Goal: Task Accomplishment & Management: Use online tool/utility

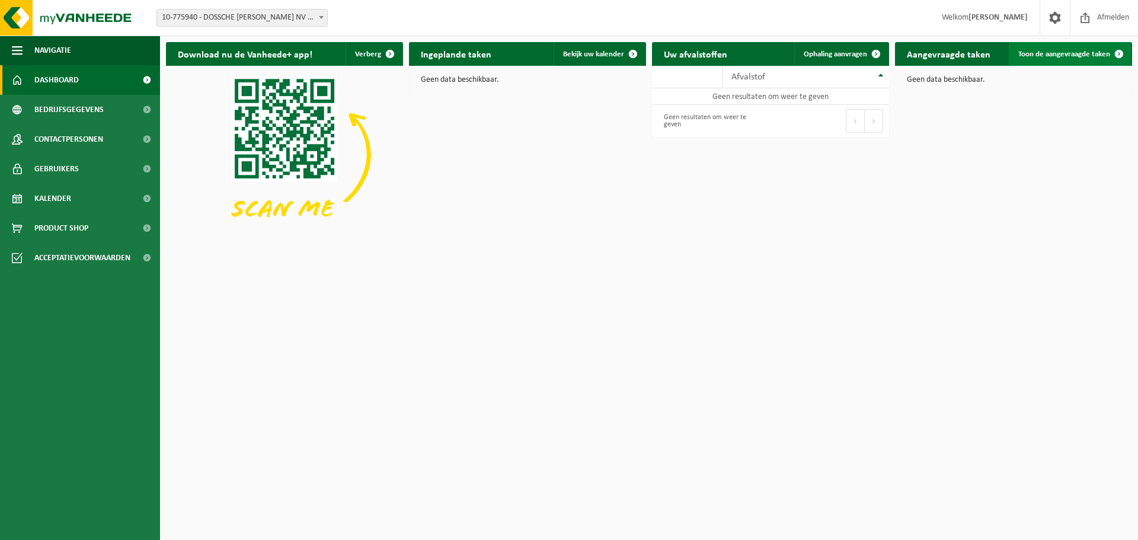
click at [1109, 55] on span at bounding box center [1119, 54] width 24 height 24
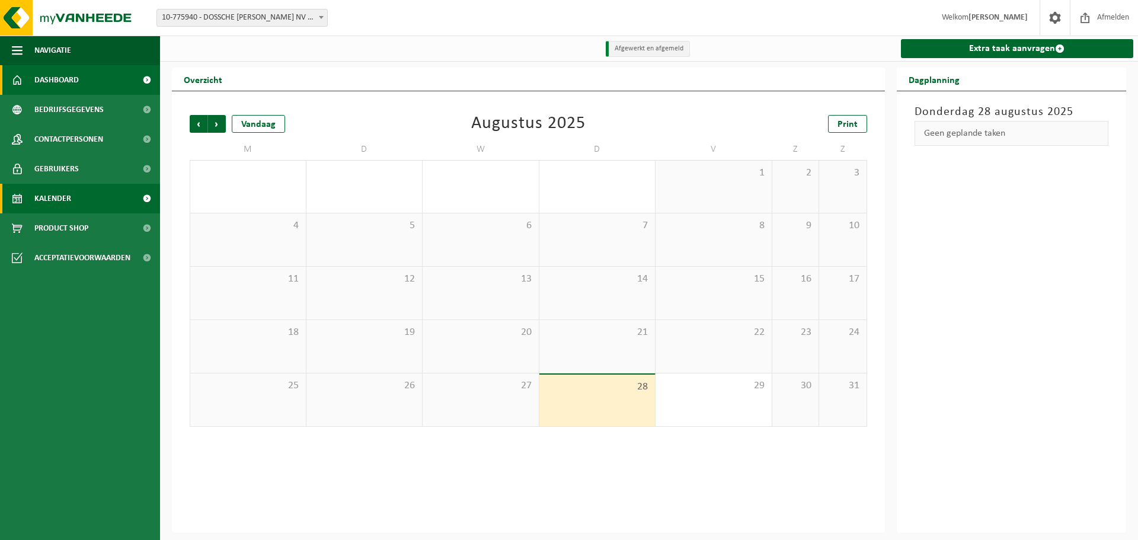
click at [60, 82] on span "Dashboard" at bounding box center [56, 80] width 44 height 30
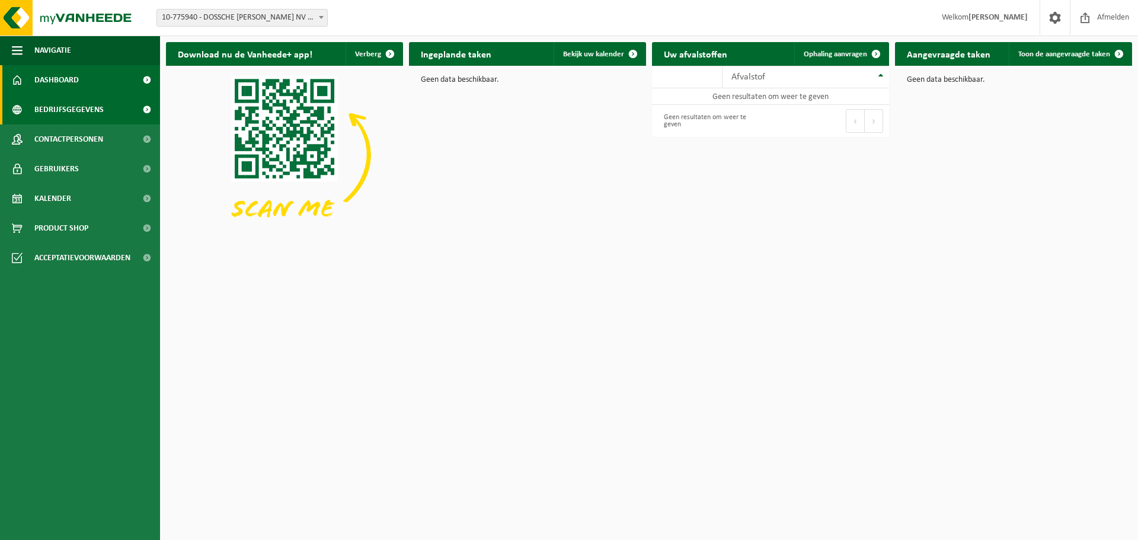
click at [146, 104] on span at bounding box center [146, 110] width 27 height 30
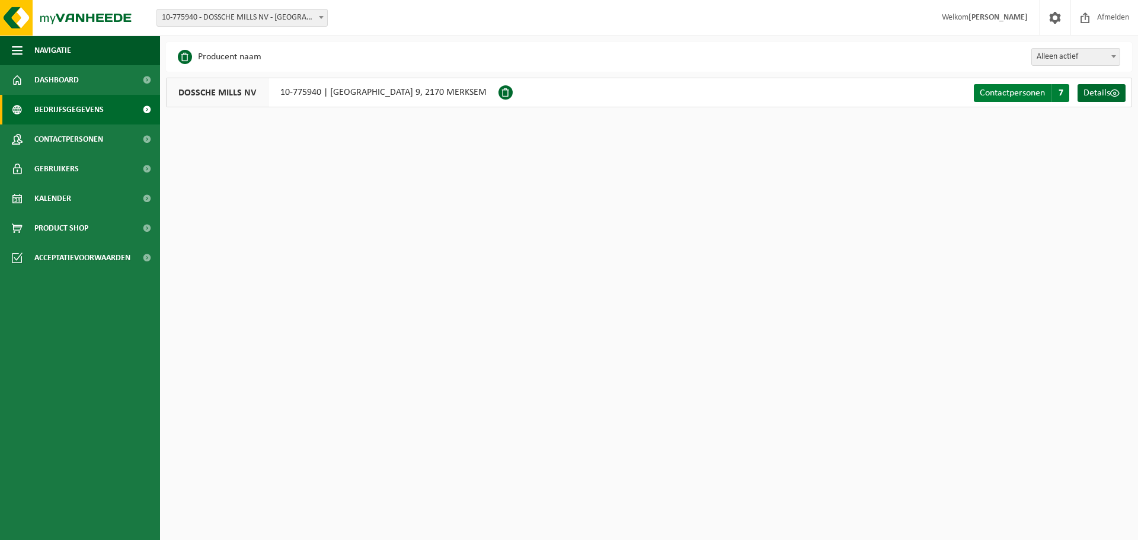
click at [1032, 94] on span "Contactpersonen" at bounding box center [1011, 92] width 65 height 9
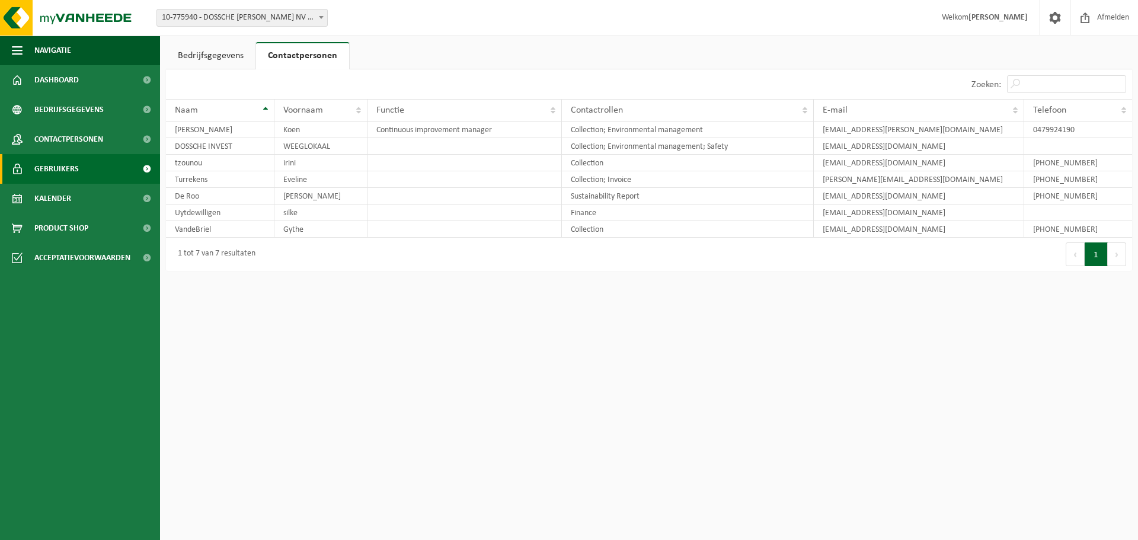
click at [59, 167] on span "Gebruikers" at bounding box center [56, 169] width 44 height 30
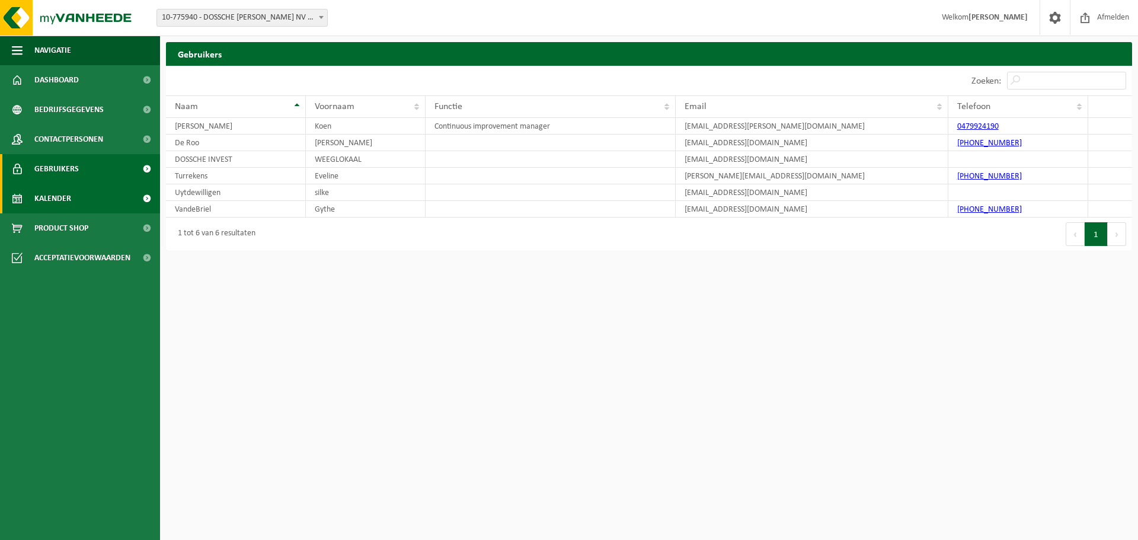
click at [60, 194] on span "Kalender" at bounding box center [52, 199] width 37 height 30
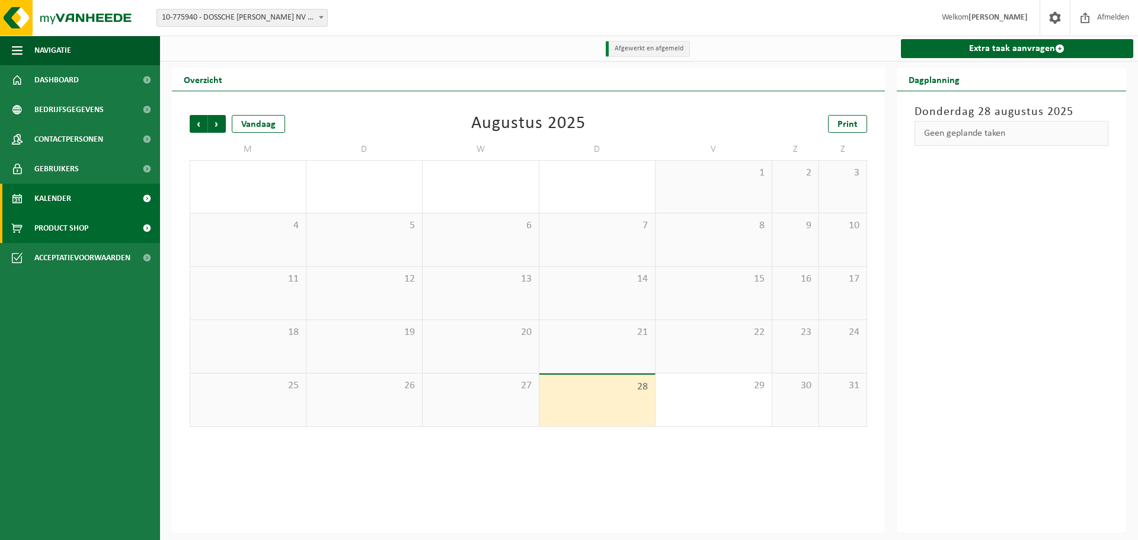
click at [69, 223] on span "Product Shop" at bounding box center [61, 228] width 54 height 30
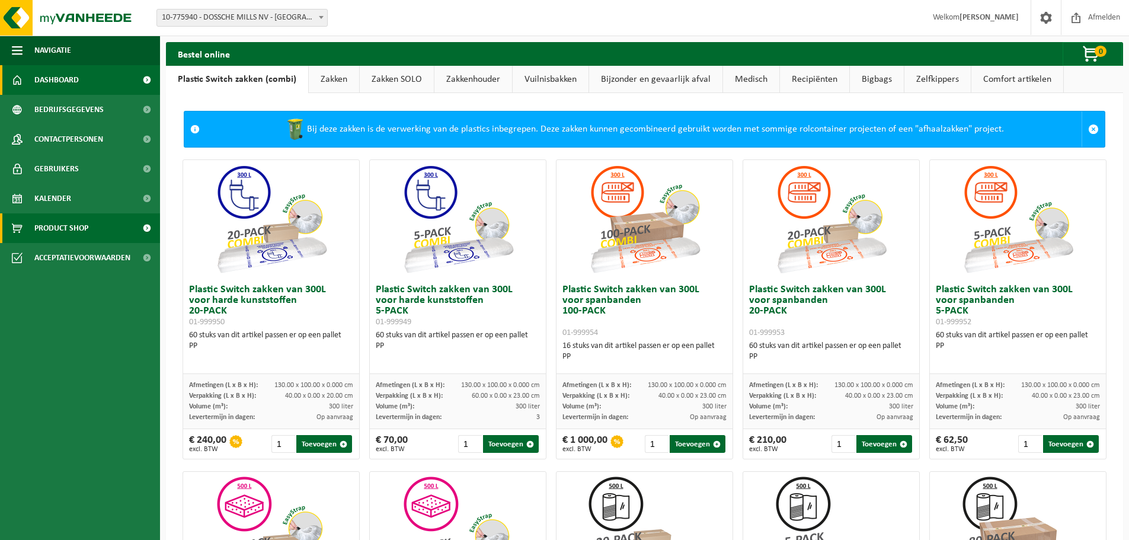
click at [75, 84] on span "Dashboard" at bounding box center [56, 80] width 44 height 30
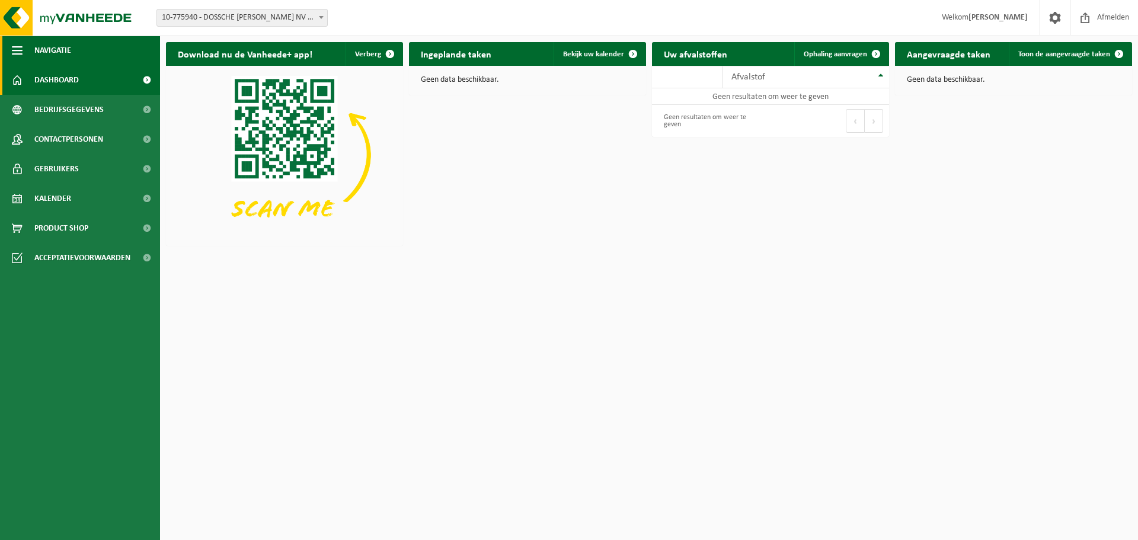
click at [12, 49] on span "button" at bounding box center [17, 51] width 11 height 30
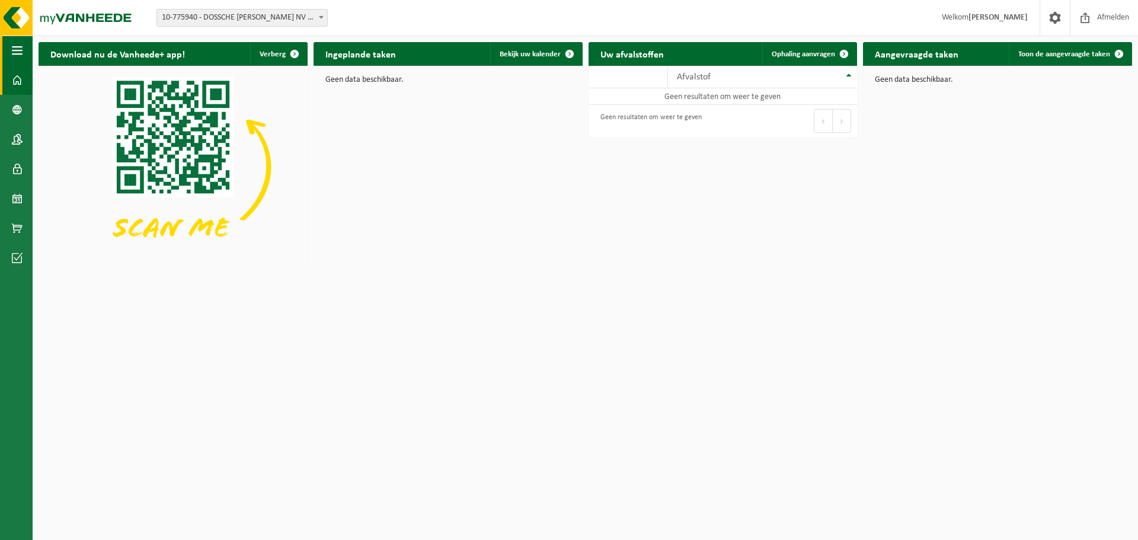
click at [14, 49] on span "button" at bounding box center [17, 51] width 11 height 30
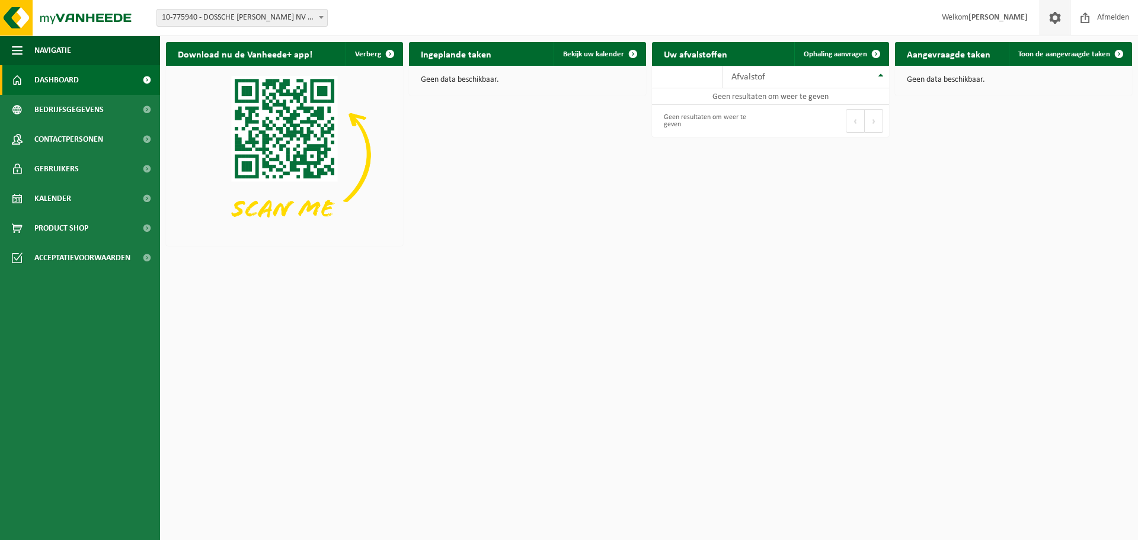
click at [1058, 18] on span at bounding box center [1055, 17] width 18 height 35
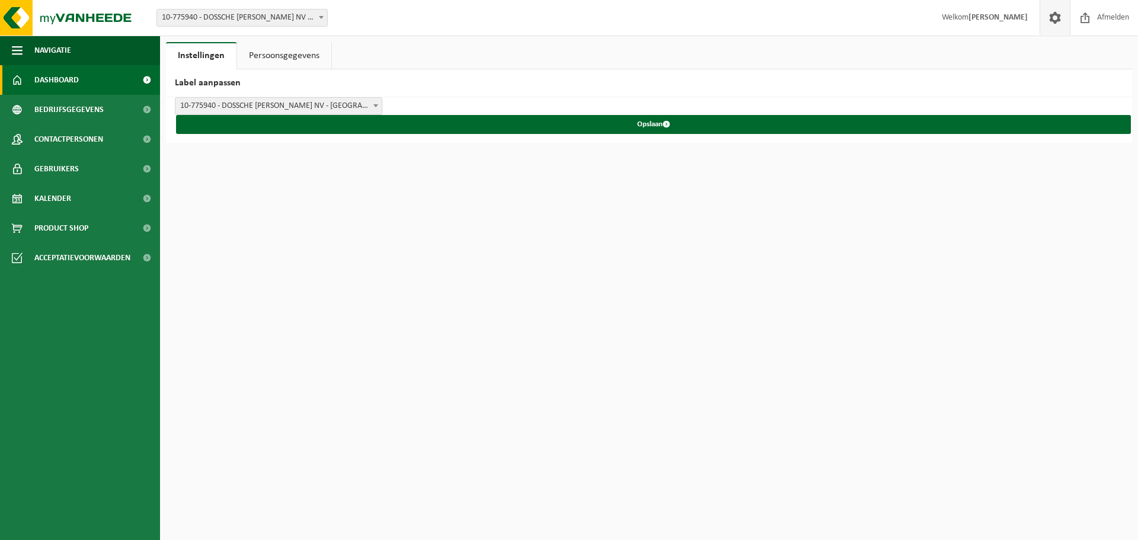
click at [70, 84] on span "Dashboard" at bounding box center [56, 80] width 44 height 30
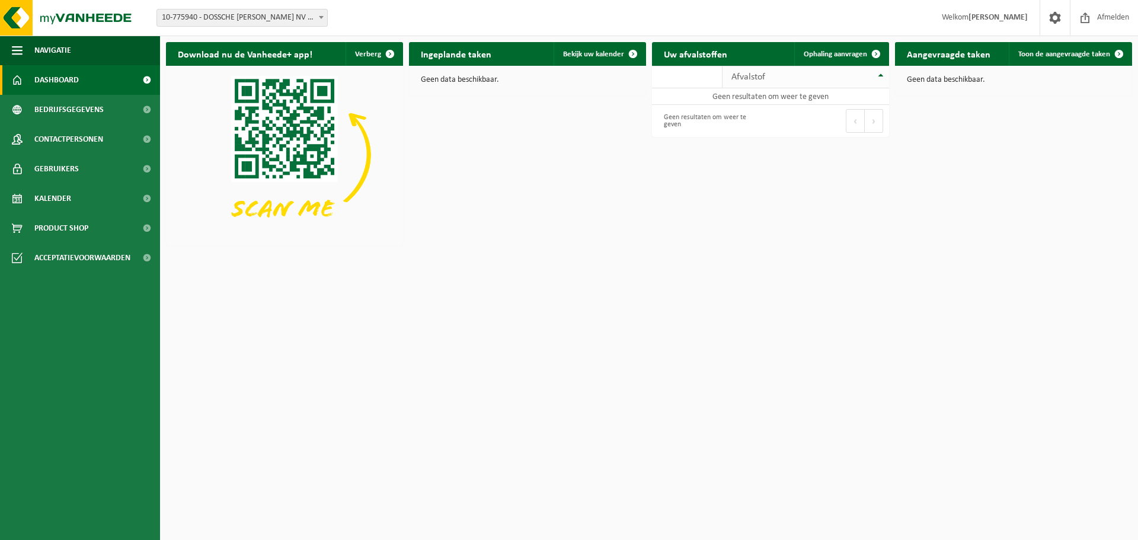
click at [879, 78] on th "Afvalstof" at bounding box center [805, 77] width 167 height 23
click at [576, 52] on span "Bekijk uw kalender" at bounding box center [593, 54] width 61 height 8
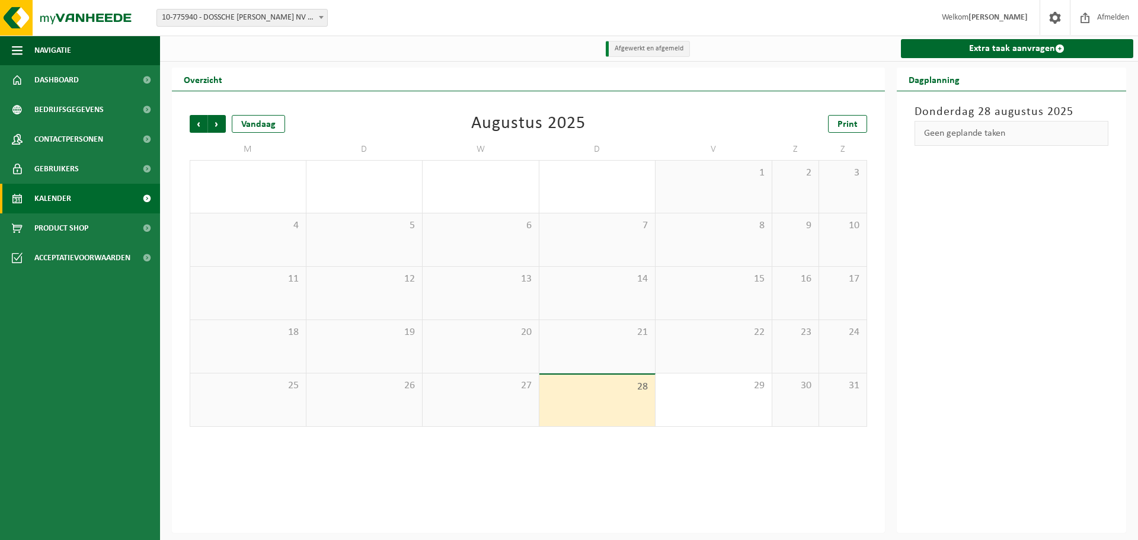
click at [646, 50] on li "Afgewerkt en afgemeld" at bounding box center [648, 49] width 84 height 16
click at [955, 130] on div "Geen geplande taken" at bounding box center [1011, 133] width 194 height 25
click at [974, 50] on link "Extra taak aanvragen" at bounding box center [1017, 48] width 233 height 19
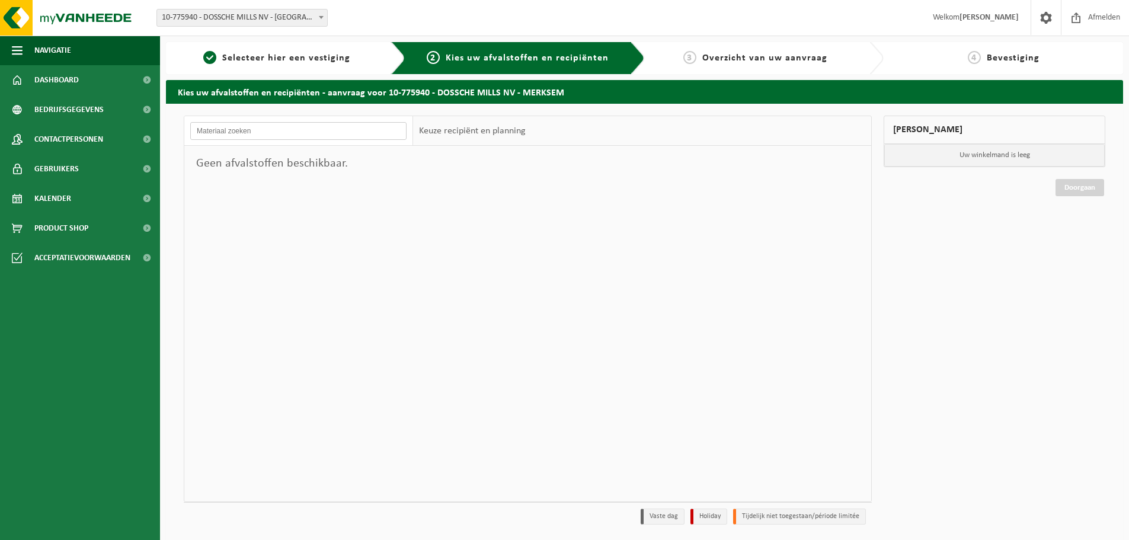
click at [376, 127] on input "text" at bounding box center [298, 131] width 216 height 18
click at [375, 132] on input "text" at bounding box center [298, 131] width 216 height 18
click at [500, 131] on div "Keuze recipiënt en planning" at bounding box center [472, 131] width 119 height 30
click at [272, 60] on span "Selecteer hier een vestiging" at bounding box center [286, 57] width 128 height 9
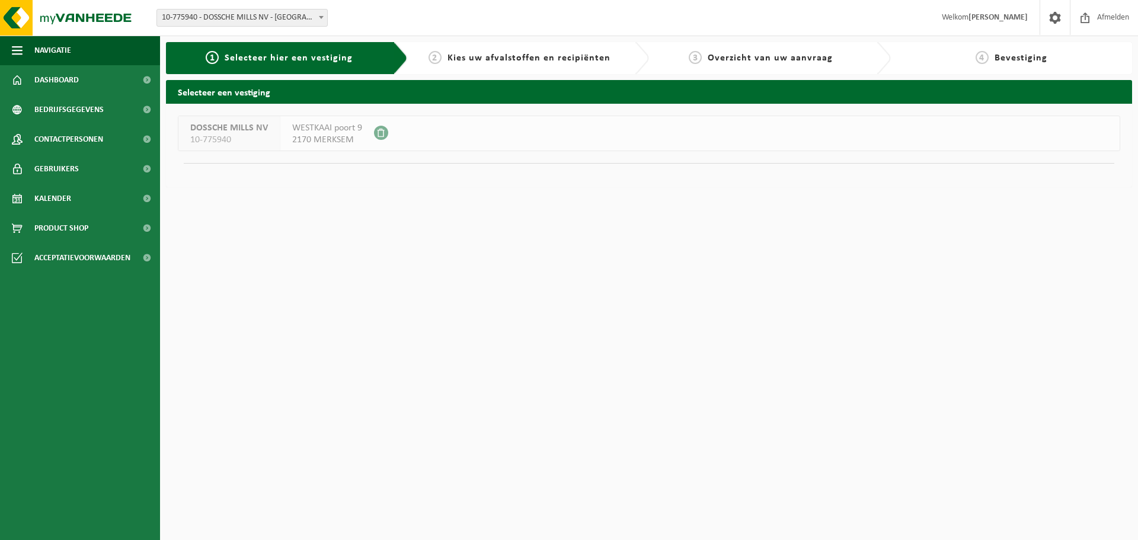
click at [487, 58] on span "Kies uw afvalstoffen en recipiënten" at bounding box center [528, 57] width 163 height 9
click at [603, 56] on span "Kies uw afvalstoffen en recipiënten" at bounding box center [528, 57] width 163 height 9
click at [550, 60] on span "Kies uw afvalstoffen en recipiënten" at bounding box center [528, 57] width 163 height 9
click at [366, 57] on div "1 Selecteer hier een vestiging" at bounding box center [279, 58] width 209 height 14
click at [287, 129] on div "WESTKAAI poort 9 2170 MERKSEM" at bounding box center [327, 133] width 94 height 34
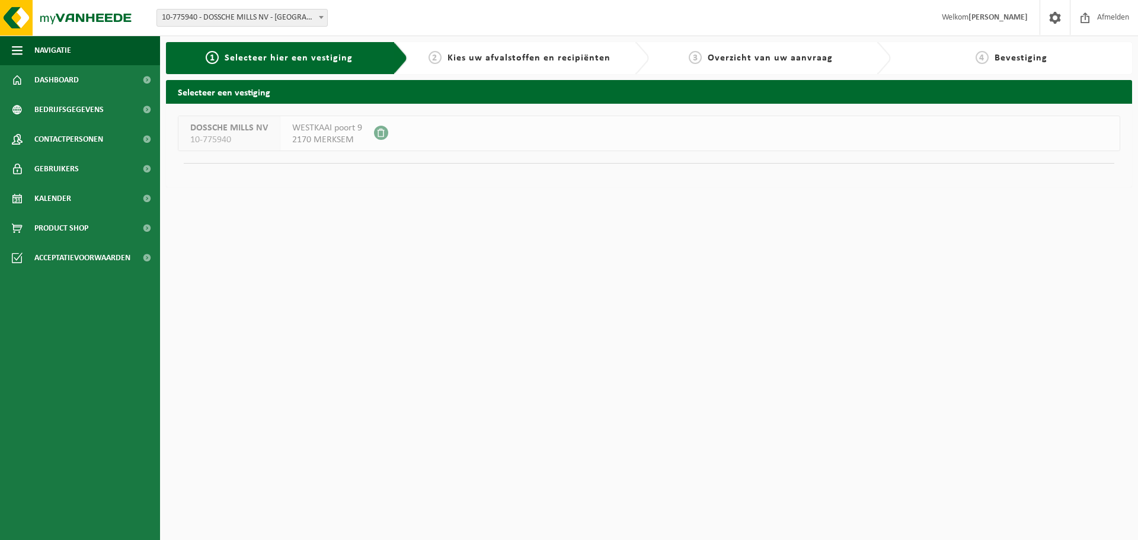
click at [289, 101] on h2 "Selecteer een vestiging" at bounding box center [649, 91] width 966 height 23
click at [290, 92] on h2 "Selecteer een vestiging" at bounding box center [649, 91] width 966 height 23
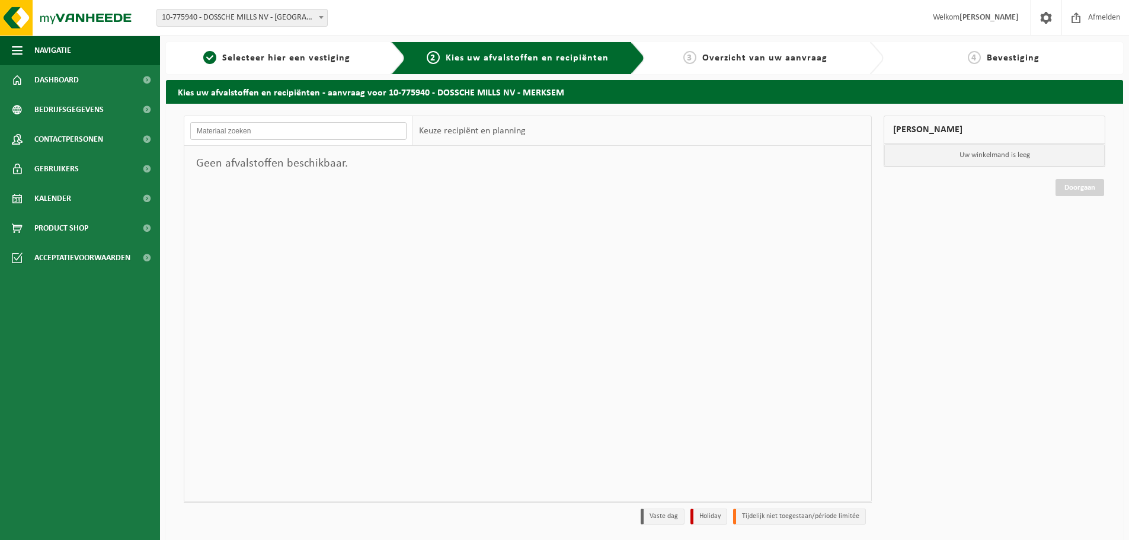
click at [364, 130] on input "text" at bounding box center [298, 131] width 216 height 18
click at [492, 135] on div "Keuze recipiënt en planning" at bounding box center [472, 131] width 119 height 30
click at [263, 177] on div "Geen afvalstoffen beschikbaar." at bounding box center [298, 164] width 229 height 36
click at [776, 59] on span "Overzicht van uw aanvraag" at bounding box center [764, 57] width 125 height 9
drag, startPoint x: 325, startPoint y: 129, endPoint x: 314, endPoint y: 132, distance: 11.1
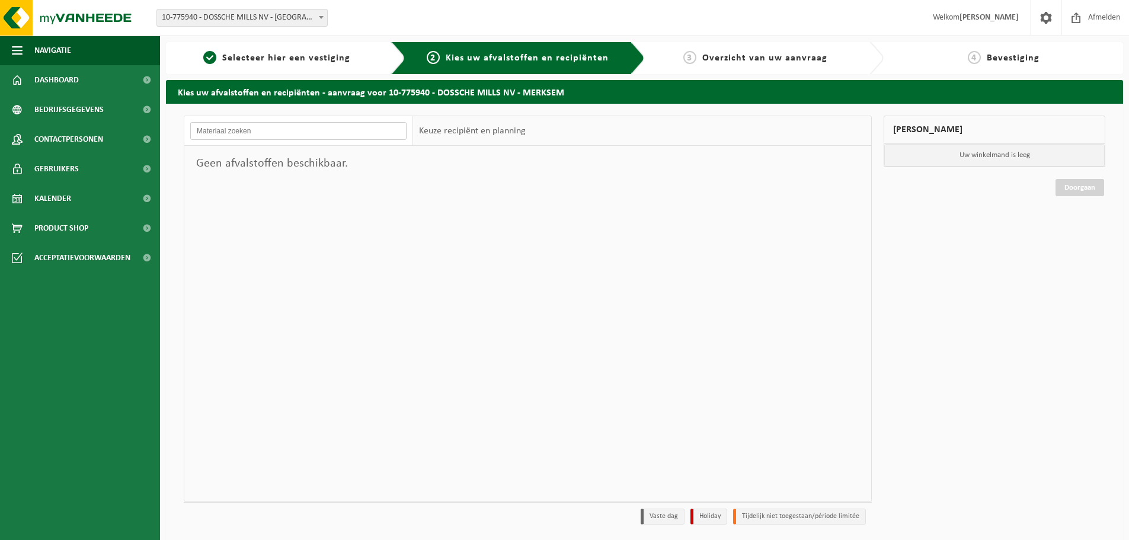
click at [324, 130] on input "text" at bounding box center [298, 131] width 216 height 18
drag, startPoint x: 292, startPoint y: 131, endPoint x: 364, endPoint y: 146, distance: 73.3
click at [364, 146] on div "Geen afvalstoffen beschikbaar." at bounding box center [298, 308] width 229 height 385
type input "anorganische zouten"
click at [294, 135] on input "anorganische zouten" at bounding box center [298, 131] width 216 height 18
